Goal: Complete application form

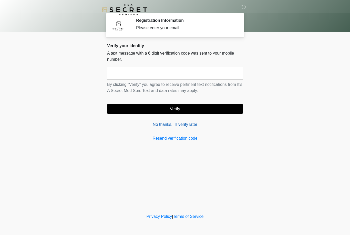
click at [189, 125] on link "No thanks, I'll verify later" at bounding box center [175, 124] width 136 height 6
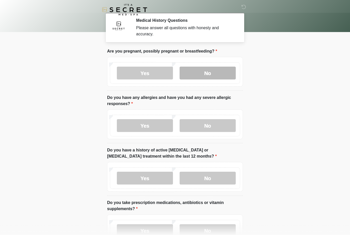
click at [219, 70] on label "No" at bounding box center [208, 73] width 56 height 13
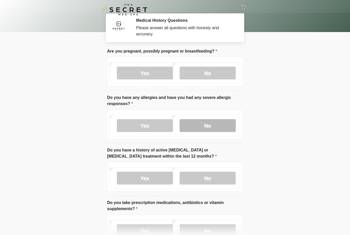
click at [224, 127] on label "No" at bounding box center [208, 125] width 56 height 13
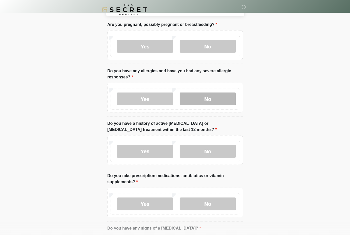
scroll to position [27, 0]
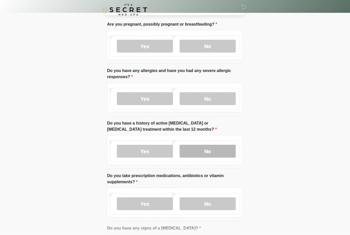
click at [223, 151] on label "No" at bounding box center [208, 151] width 56 height 13
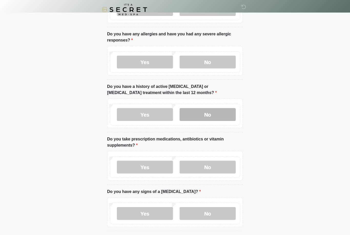
scroll to position [64, 0]
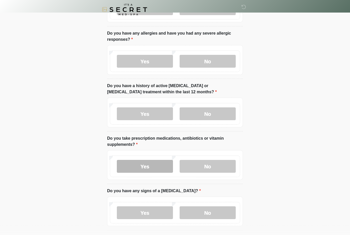
click at [162, 165] on label "Yes" at bounding box center [145, 166] width 56 height 13
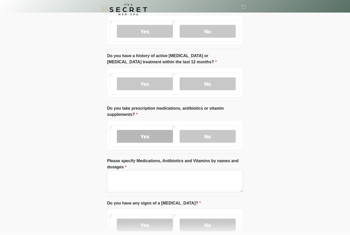
scroll to position [94, 0]
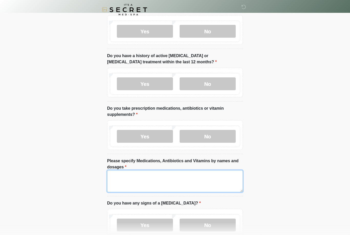
click at [207, 176] on textarea "Please specify Medications, Antibiotics and Vitamins by names and dosages" at bounding box center [175, 181] width 136 height 22
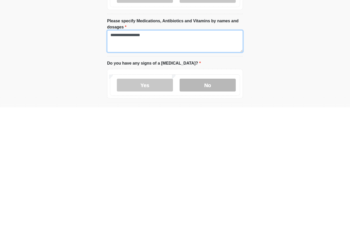
type textarea "**********"
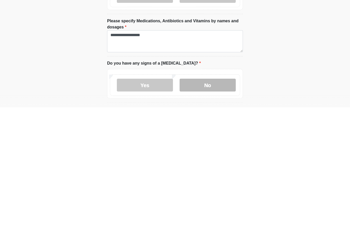
click at [216, 206] on label "No" at bounding box center [208, 212] width 56 height 13
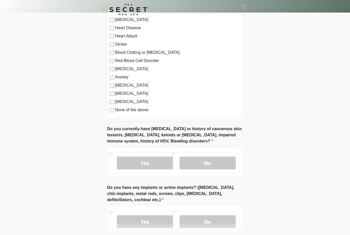
scroll to position [342, 0]
click at [222, 163] on label "No" at bounding box center [208, 162] width 56 height 13
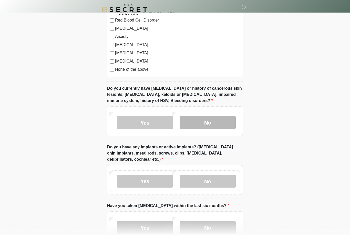
scroll to position [382, 0]
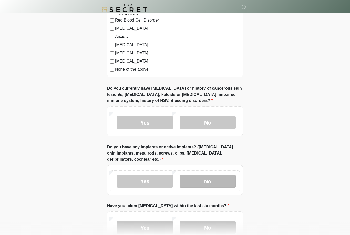
click at [223, 178] on label "No" at bounding box center [208, 181] width 56 height 13
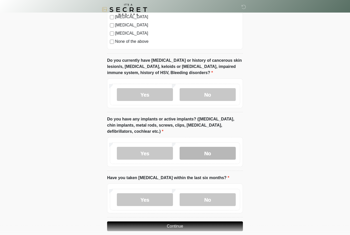
scroll to position [416, 0]
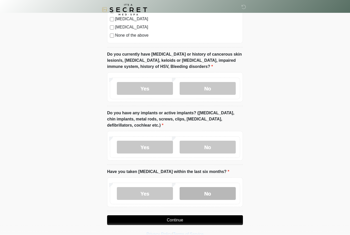
click at [220, 191] on label "No" at bounding box center [208, 193] width 56 height 13
click at [194, 218] on button "Continue" at bounding box center [175, 220] width 136 height 10
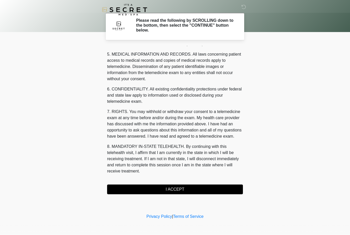
scroll to position [165, 0]
click at [186, 190] on button "I ACCEPT" at bounding box center [175, 189] width 136 height 10
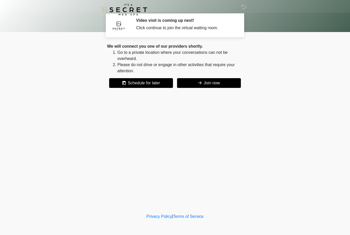
click at [214, 82] on button "Join now" at bounding box center [209, 83] width 64 height 10
